Goal: Find specific page/section: Find specific page/section

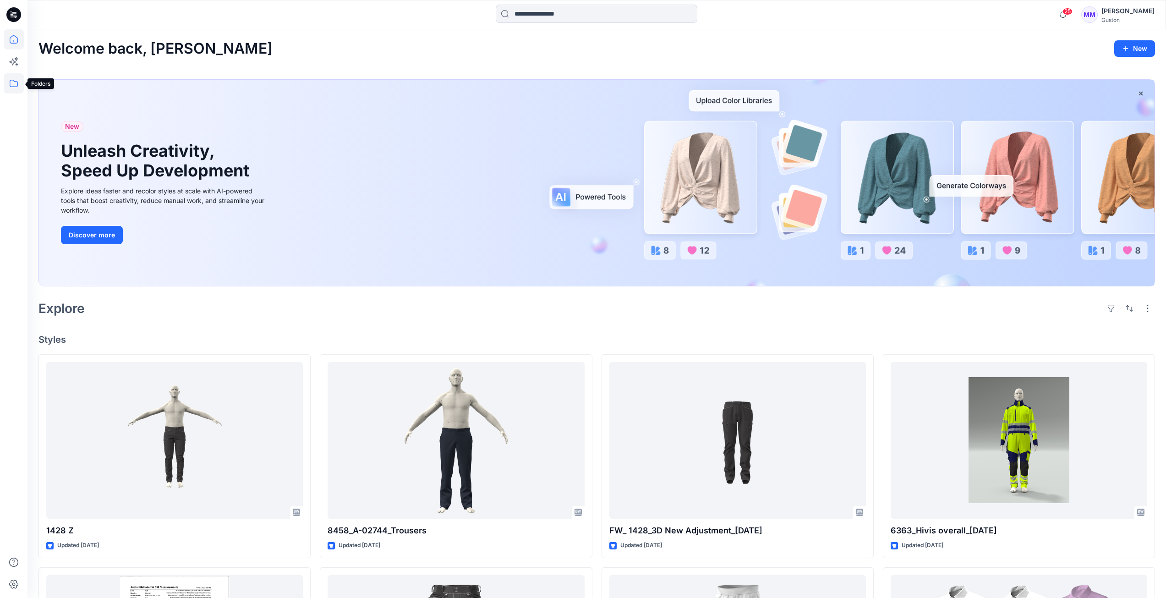
click at [12, 82] on icon at bounding box center [14, 83] width 20 height 20
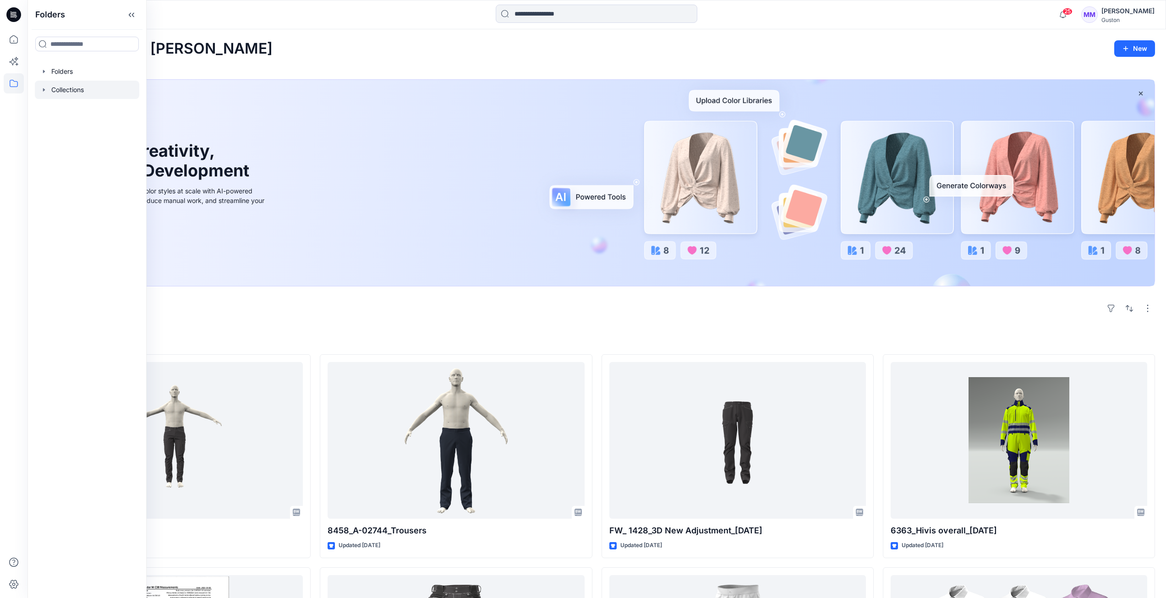
click at [59, 89] on div at bounding box center [87, 90] width 104 height 18
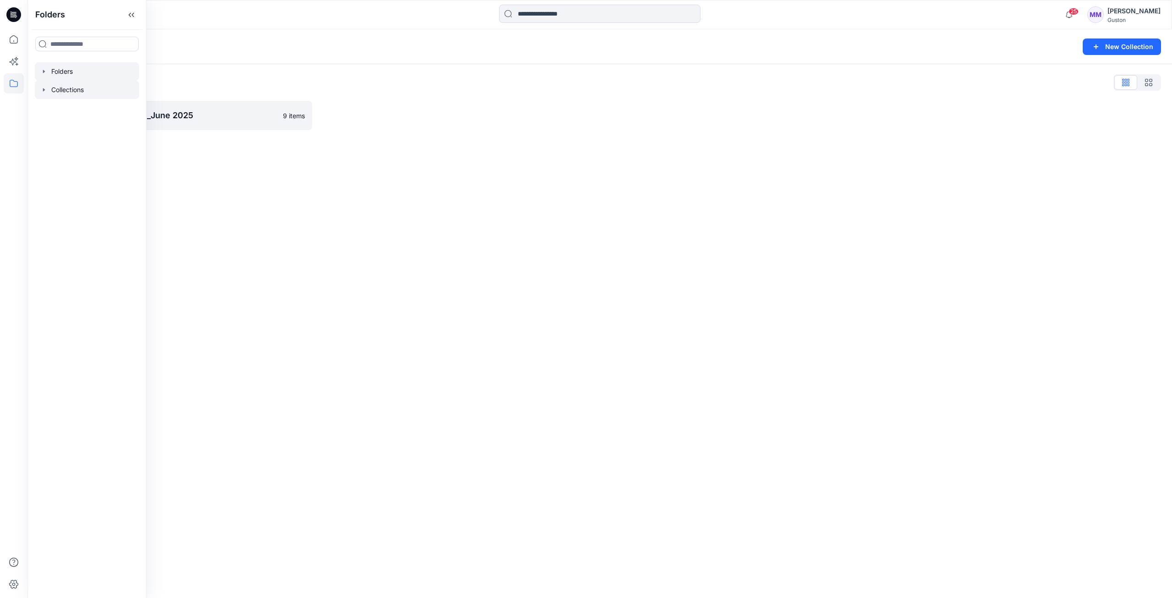
click at [55, 77] on div at bounding box center [87, 71] width 104 height 18
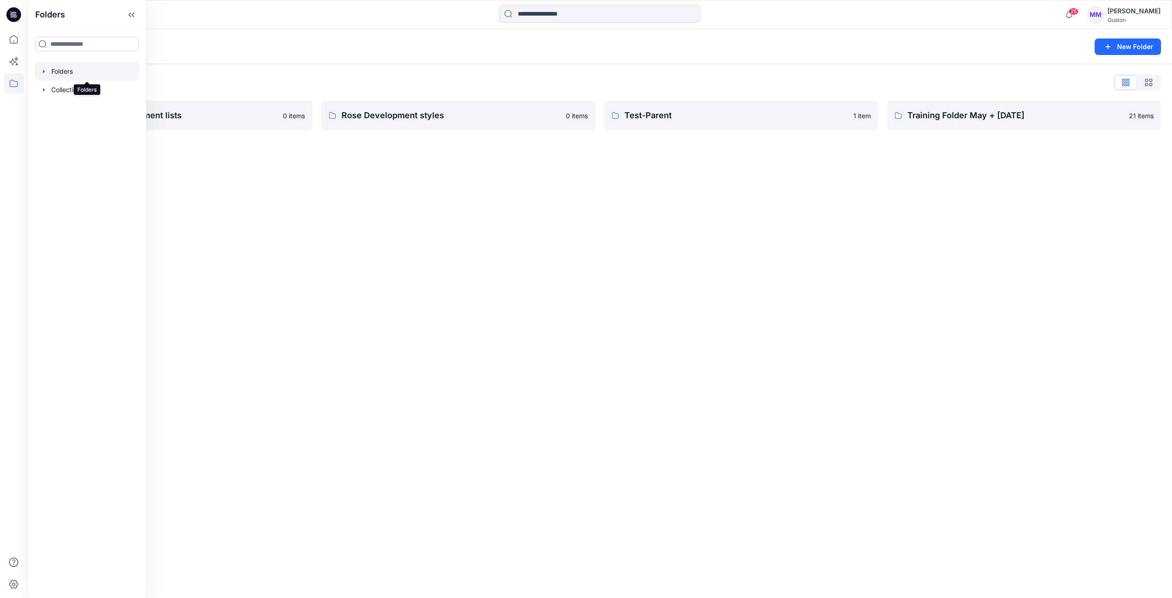
click at [409, 225] on div "Folders New Folder Folders List Avatars and measurement lists 0 items Rose Deve…" at bounding box center [599, 313] width 1145 height 568
click at [385, 113] on p "Rose Development styles" at bounding box center [451, 115] width 219 height 13
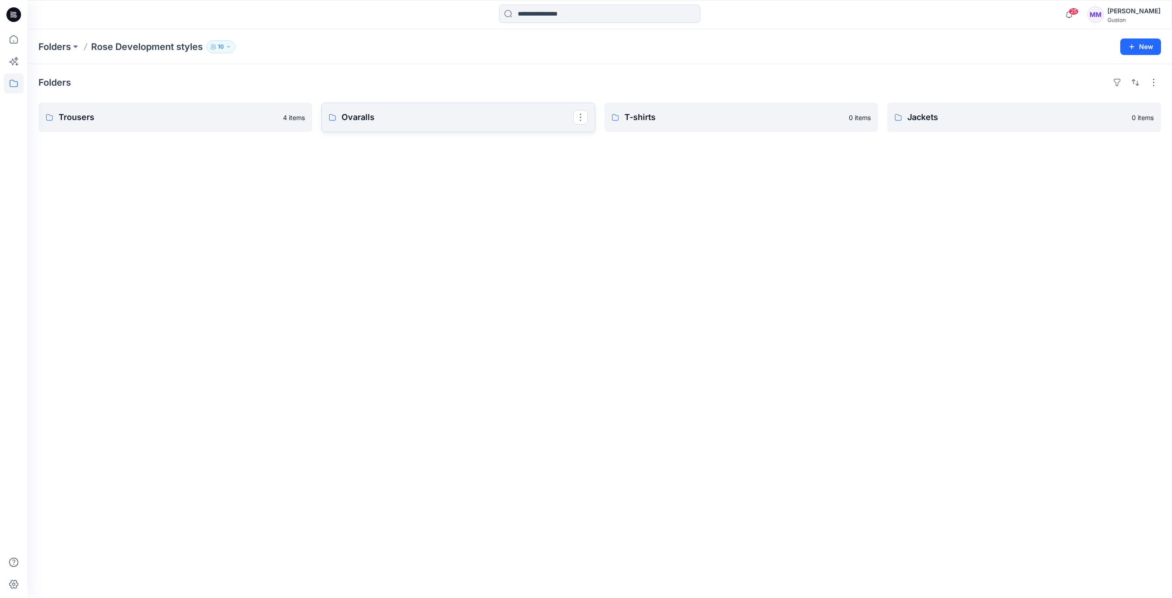
click at [374, 119] on p "Ovaralls" at bounding box center [458, 117] width 232 height 13
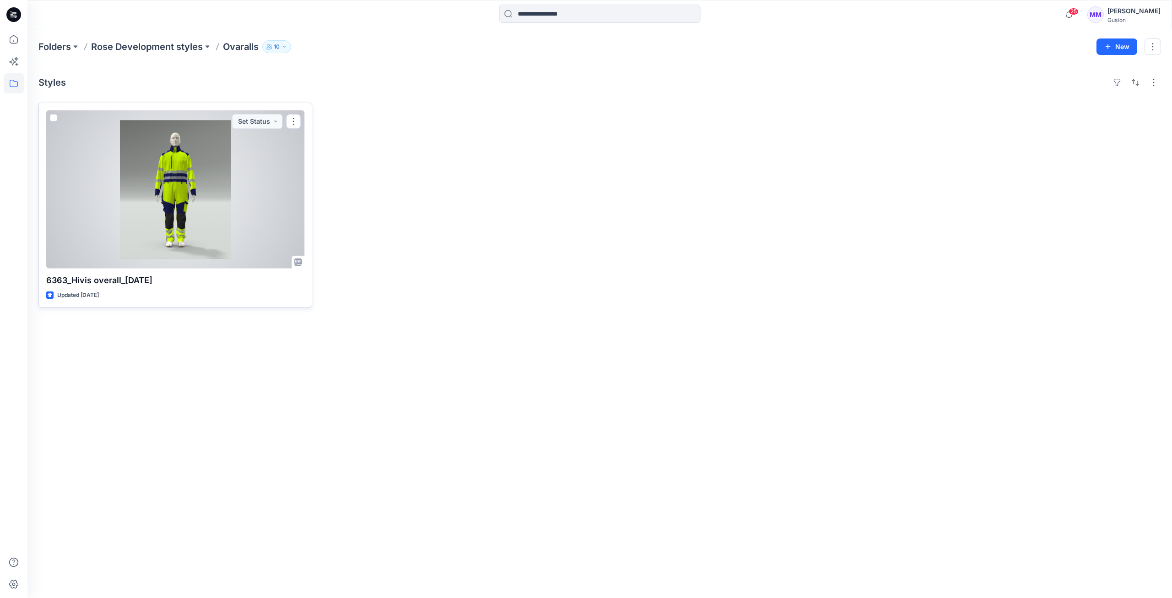
click at [179, 206] on div at bounding box center [175, 189] width 258 height 158
